Goal: Task Accomplishment & Management: Use online tool/utility

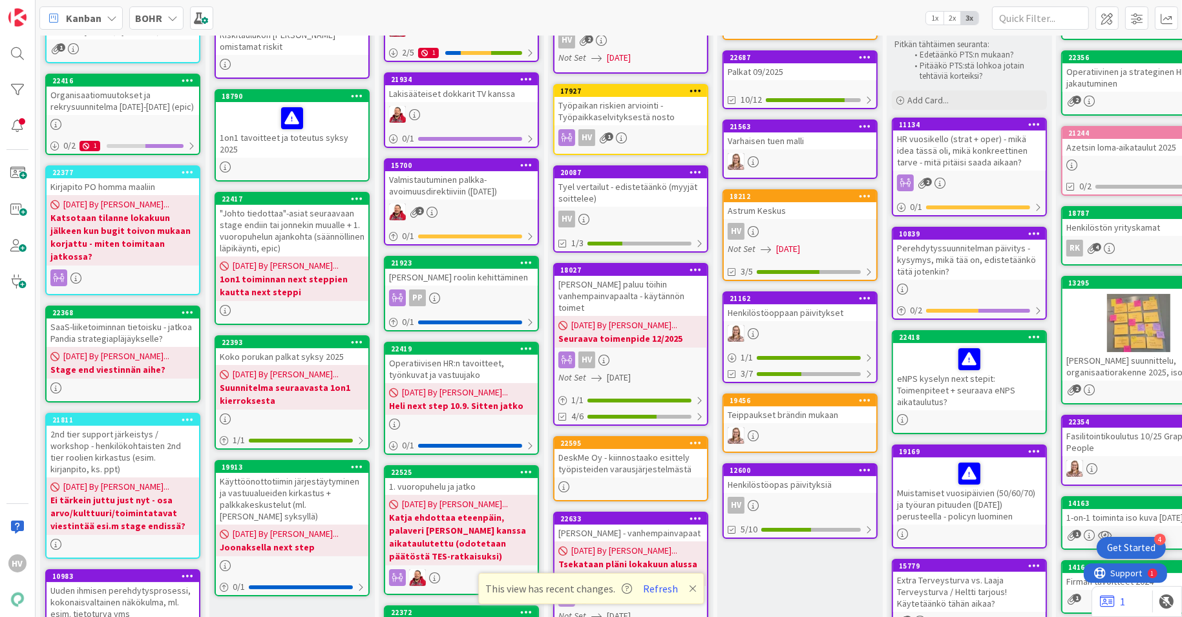
scroll to position [127, 0]
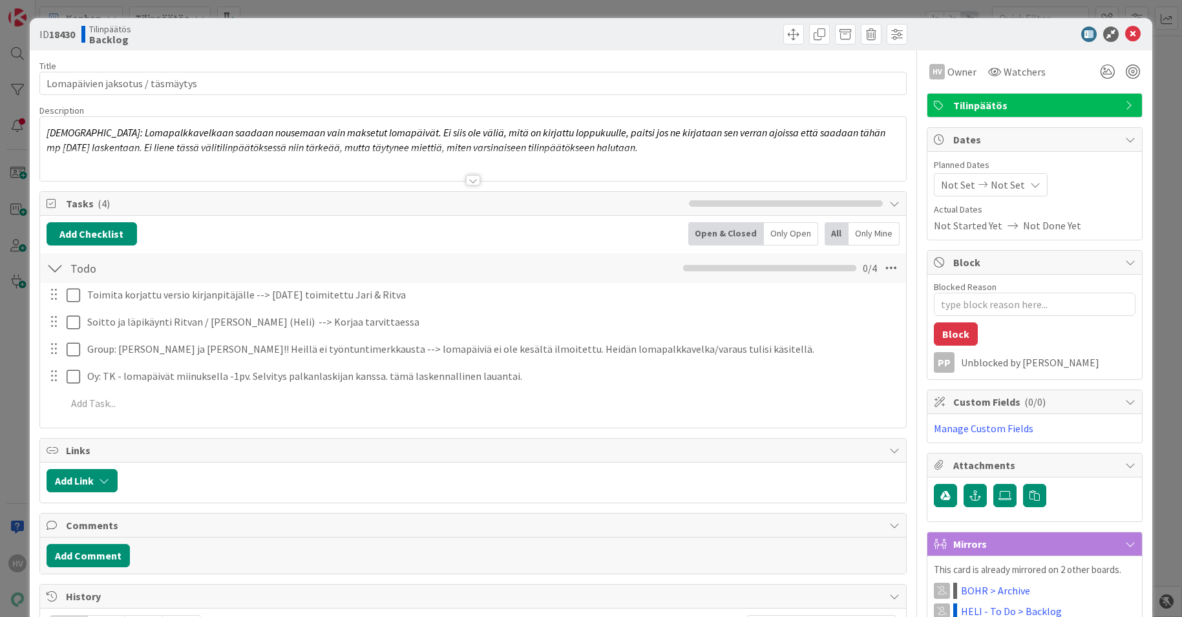
type textarea "x"
